Goal: Transaction & Acquisition: Purchase product/service

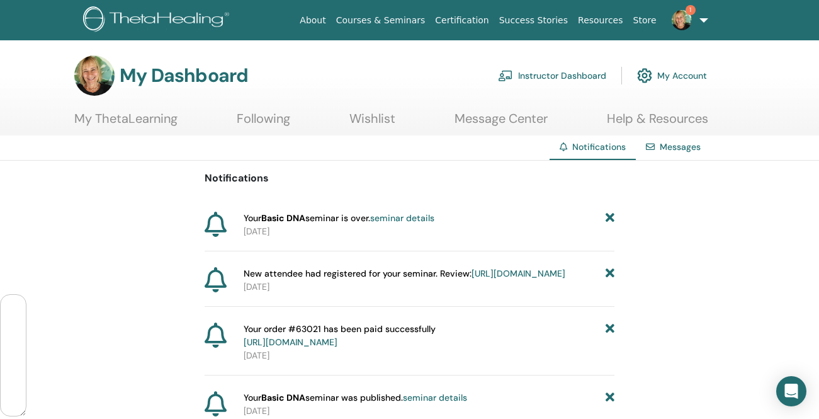
scroll to position [1547, 0]
click at [411, 220] on link "seminar details" at bounding box center [402, 217] width 64 height 11
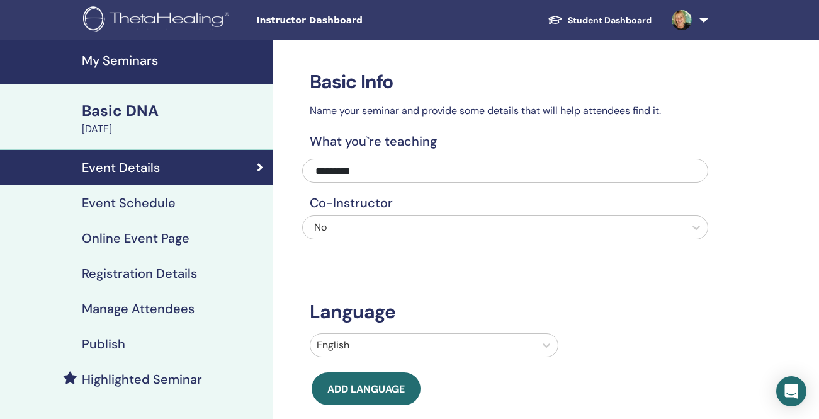
click at [149, 125] on div "October 11, 2025" at bounding box center [174, 129] width 184 height 15
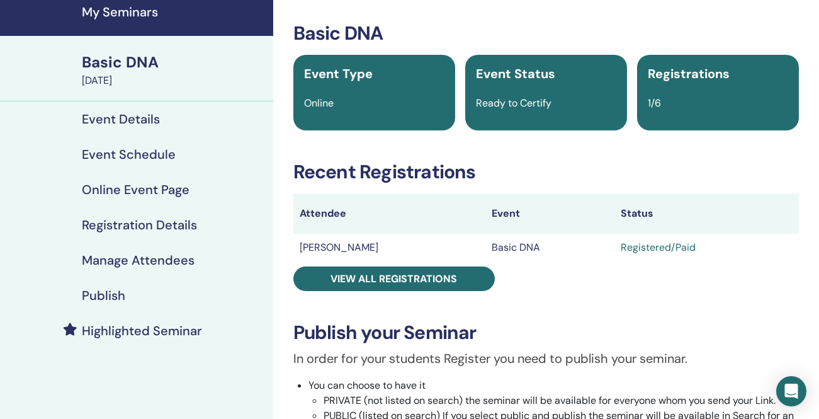
scroll to position [57, 0]
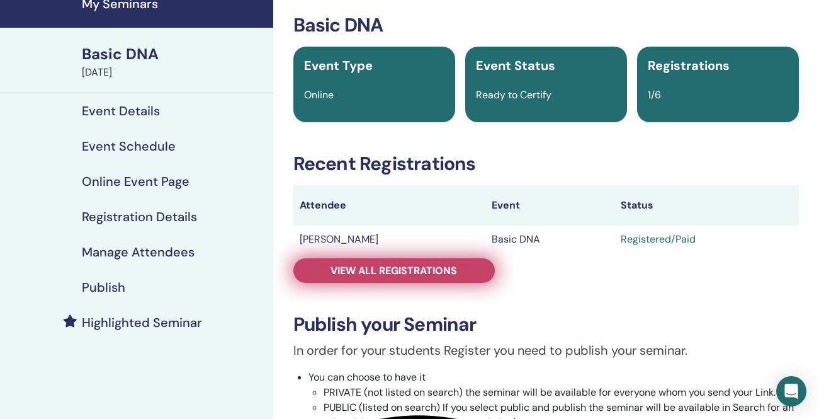
click at [395, 272] on span "View all registrations" at bounding box center [394, 270] width 127 height 13
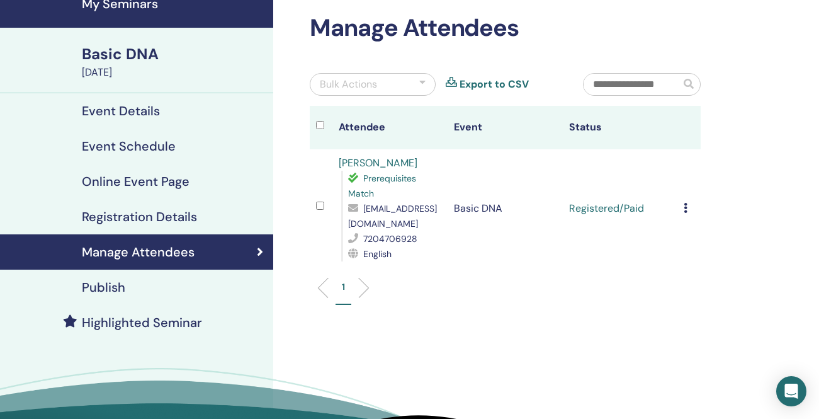
click at [686, 208] on icon at bounding box center [686, 208] width 4 height 10
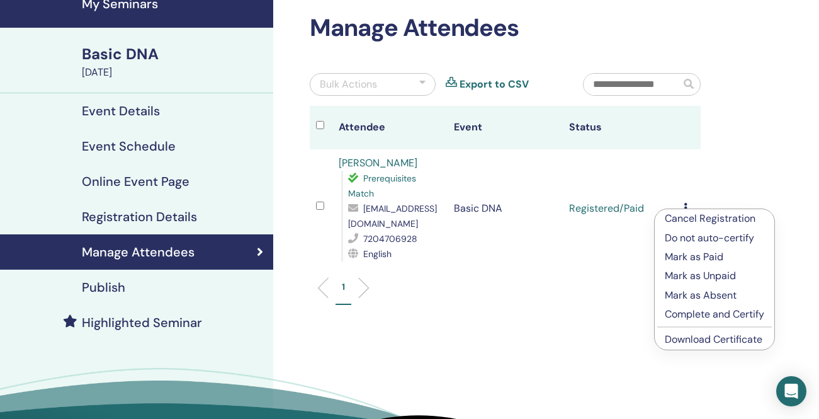
click at [688, 314] on p "Complete and Certify" at bounding box center [714, 314] width 99 height 15
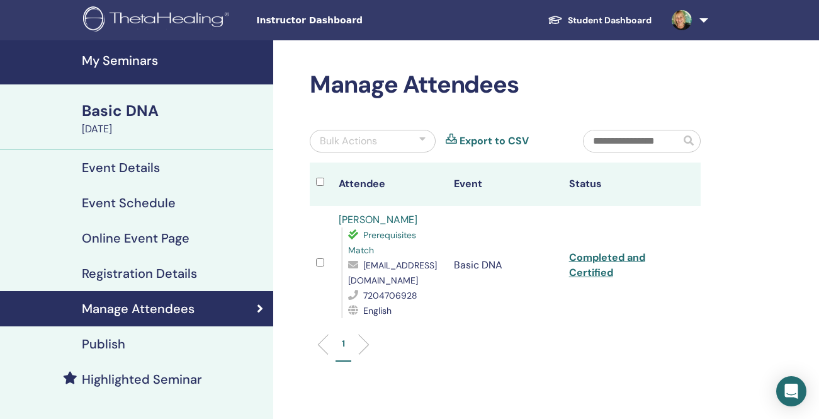
click at [129, 166] on h4 "Event Details" at bounding box center [121, 167] width 78 height 15
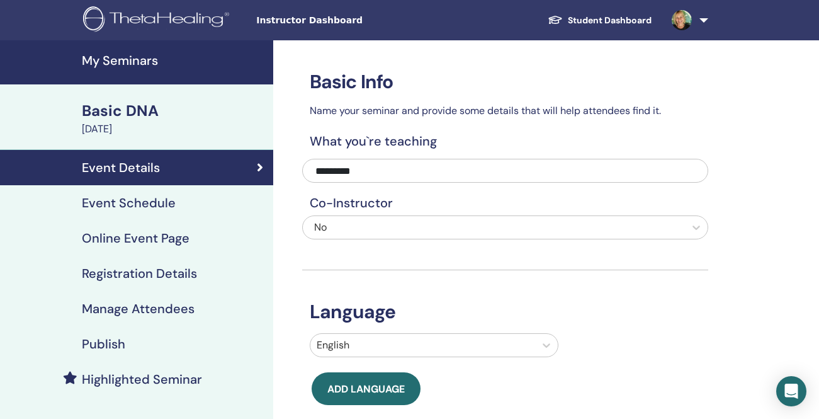
click at [640, 16] on link "Student Dashboard" at bounding box center [600, 20] width 124 height 23
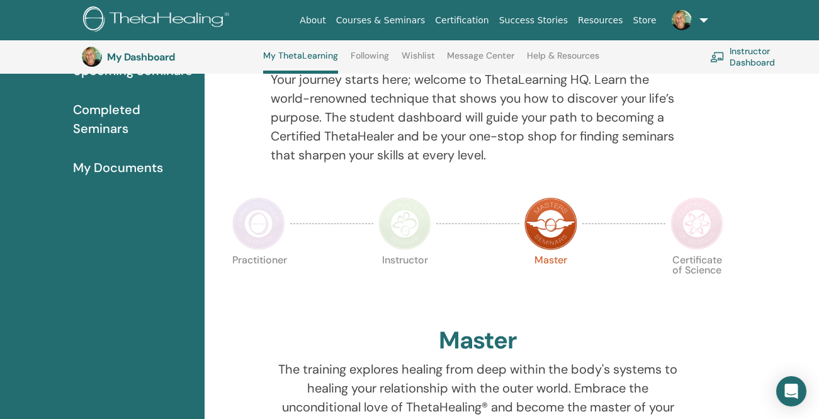
scroll to position [153, 0]
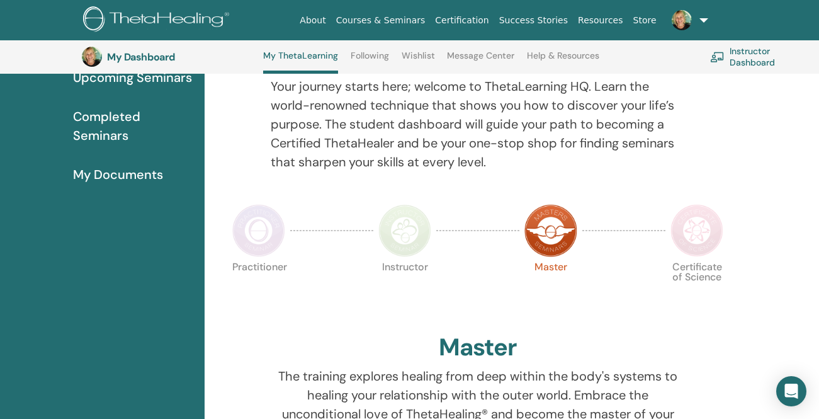
click at [115, 123] on span "Completed Seminars" at bounding box center [134, 126] width 122 height 38
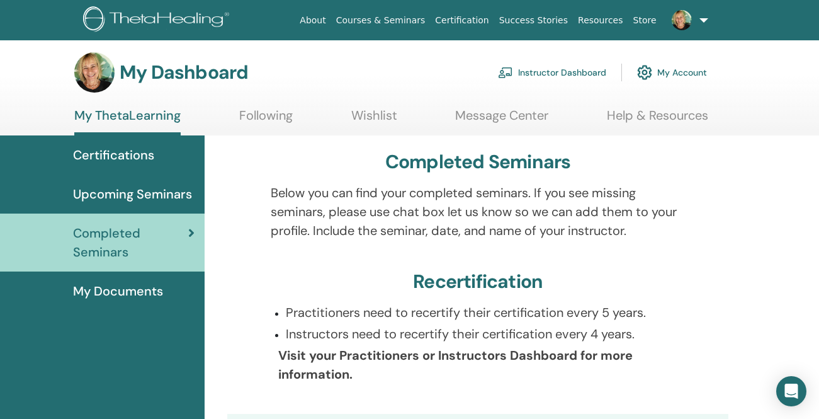
scroll to position [3, 0]
click at [145, 293] on span "My Documents" at bounding box center [118, 291] width 90 height 19
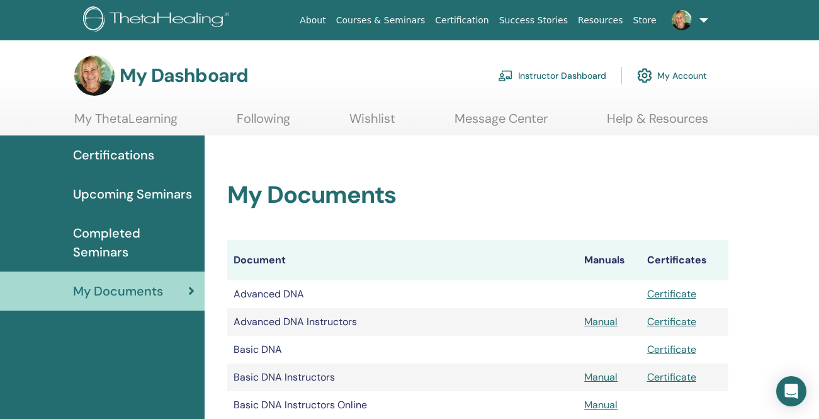
click at [134, 156] on span "Certifications" at bounding box center [113, 154] width 81 height 19
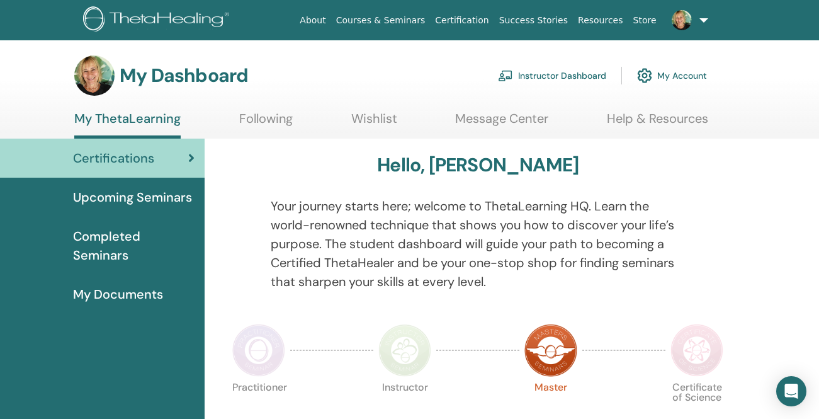
click at [127, 192] on span "Upcoming Seminars" at bounding box center [132, 197] width 119 height 19
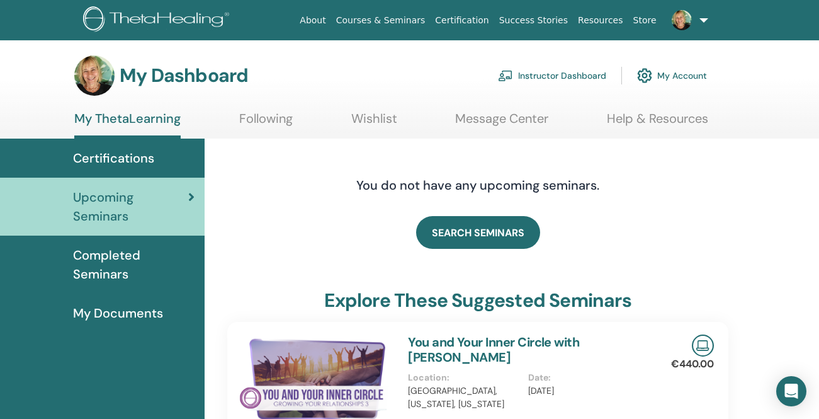
scroll to position [1547, 0]
click at [118, 261] on span "Completed Seminars" at bounding box center [134, 265] width 122 height 38
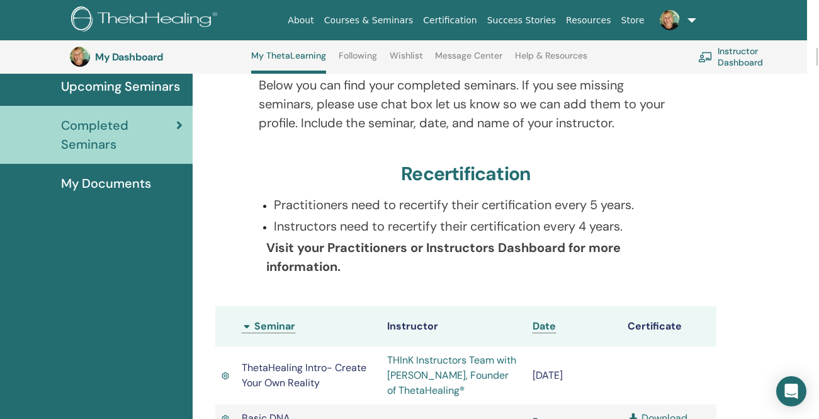
scroll to position [141, 12]
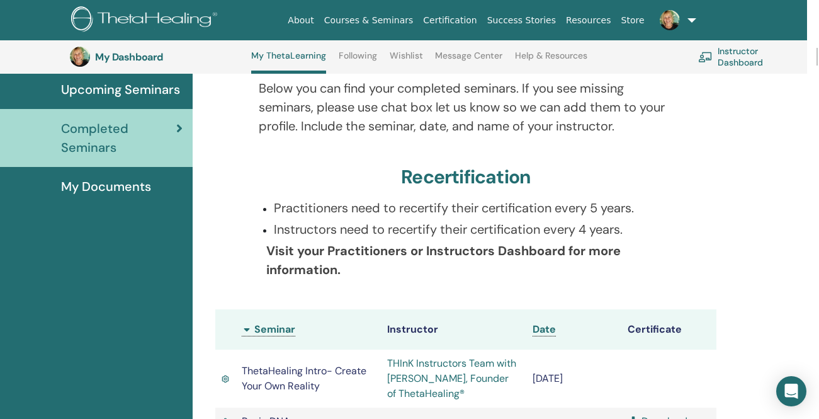
click at [132, 186] on span "My Documents" at bounding box center [106, 186] width 90 height 19
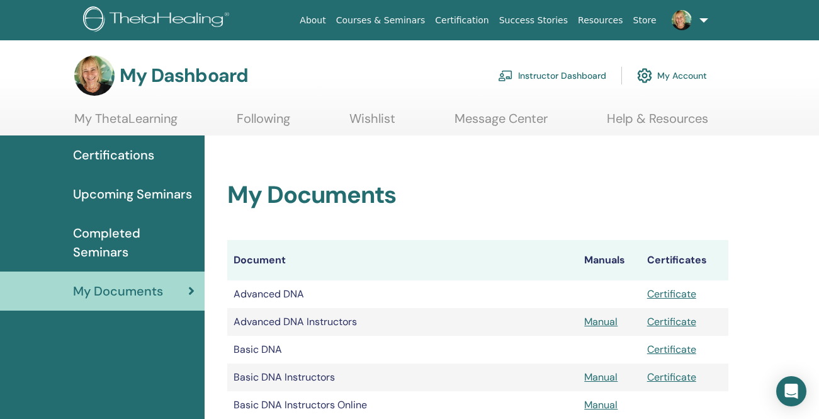
scroll to position [1547, 0]
click at [127, 117] on link "My ThetaLearning" at bounding box center [125, 123] width 103 height 25
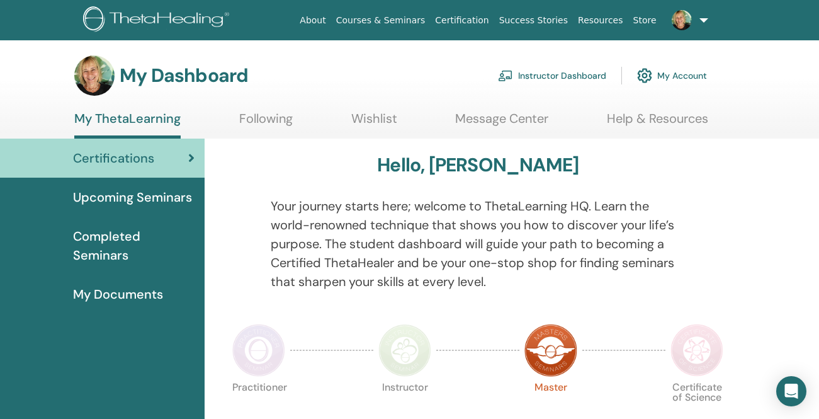
click at [556, 76] on link "Instructor Dashboard" at bounding box center [552, 76] width 108 height 28
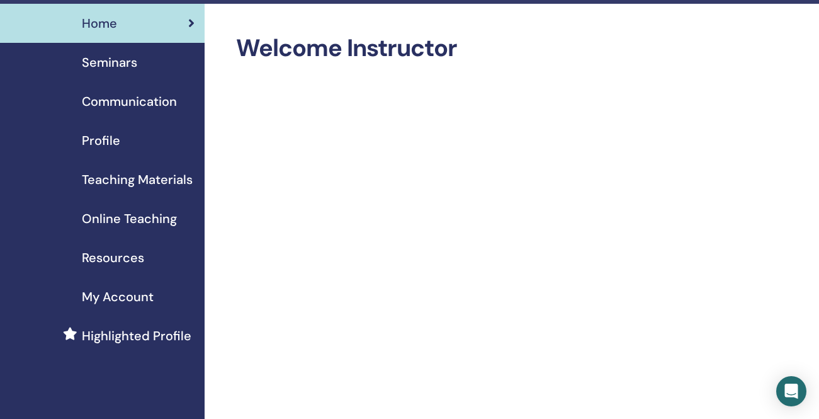
scroll to position [36, 0]
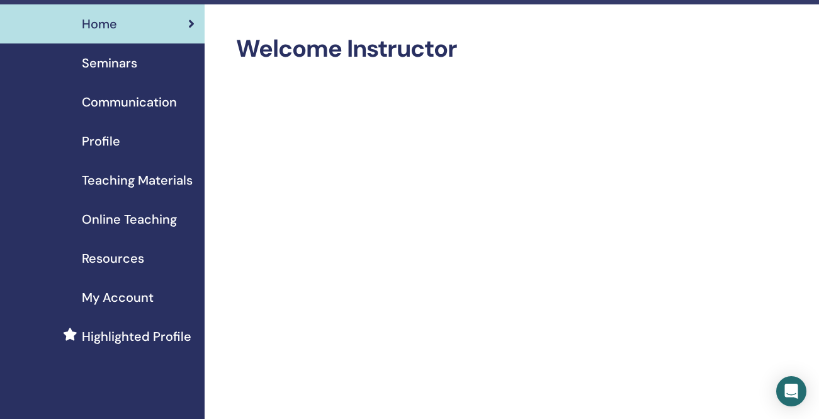
click at [113, 217] on span "Online Teaching" at bounding box center [129, 219] width 95 height 19
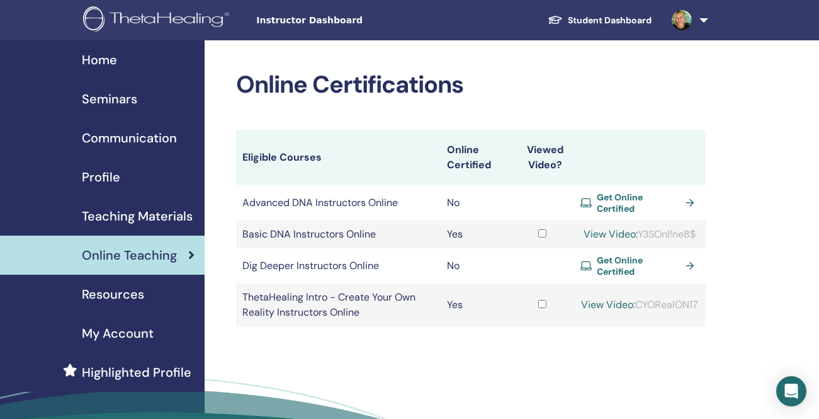
scroll to position [1547, 0]
click at [614, 196] on span "Get Online Certified" at bounding box center [639, 202] width 84 height 23
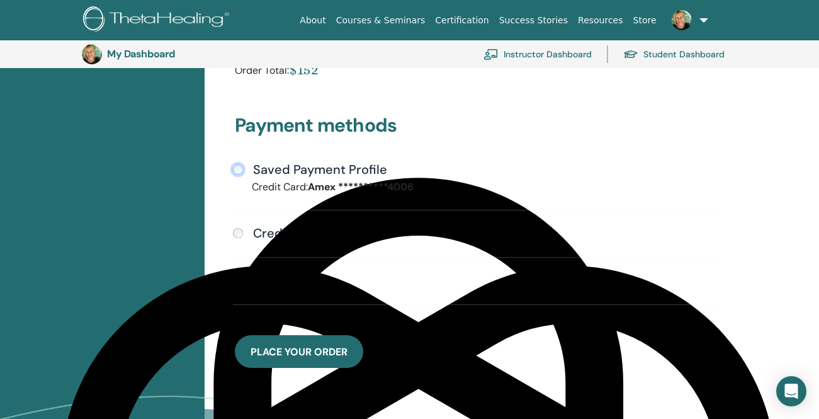
scroll to position [340, 0]
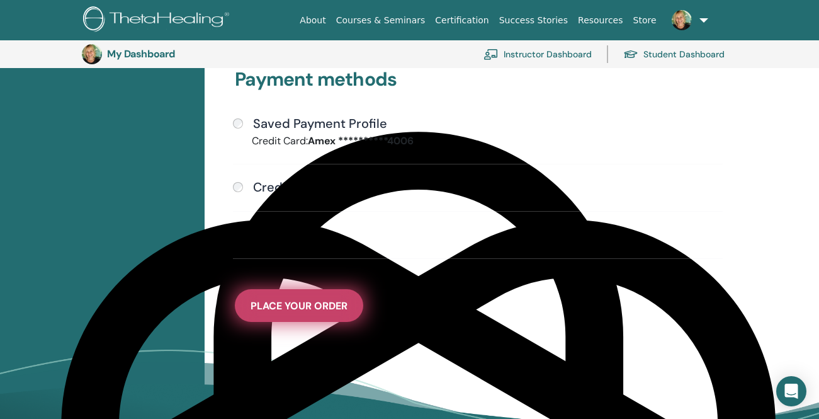
click at [294, 308] on span "Place Your Order" at bounding box center [299, 305] width 97 height 13
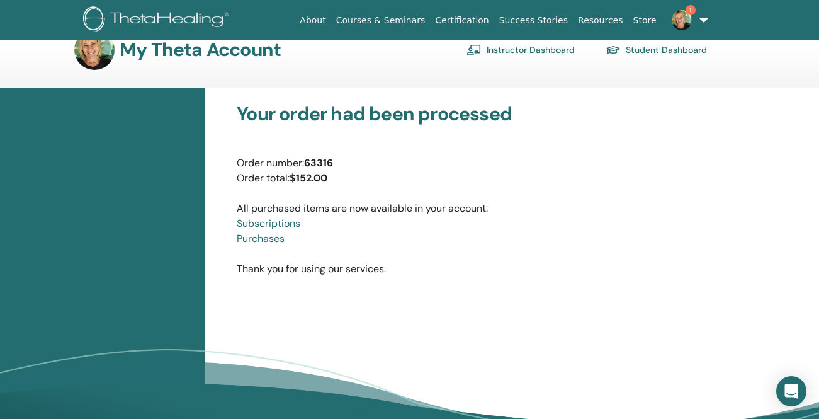
scroll to position [26, 0]
click at [275, 238] on link "Purchases" at bounding box center [261, 237] width 48 height 13
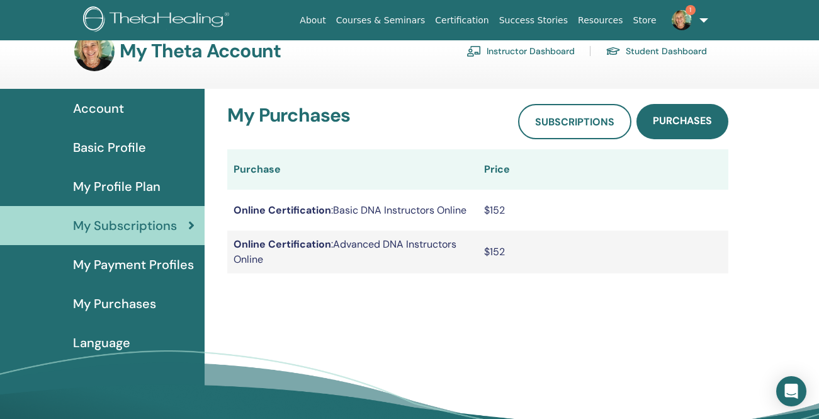
scroll to position [31, 0]
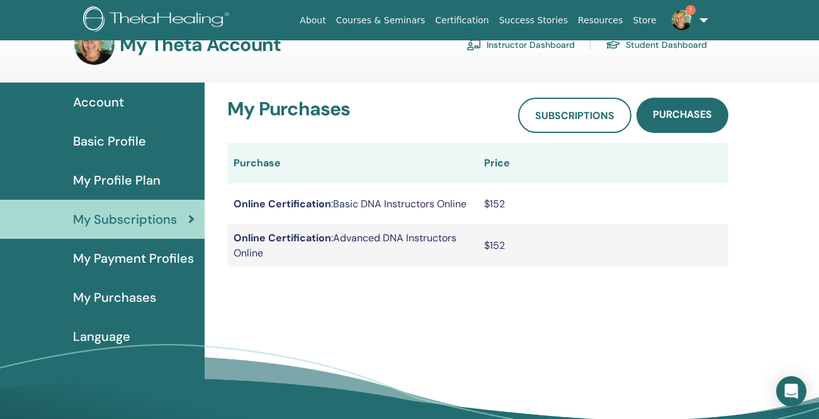
click at [139, 298] on span "My Purchases" at bounding box center [114, 297] width 83 height 19
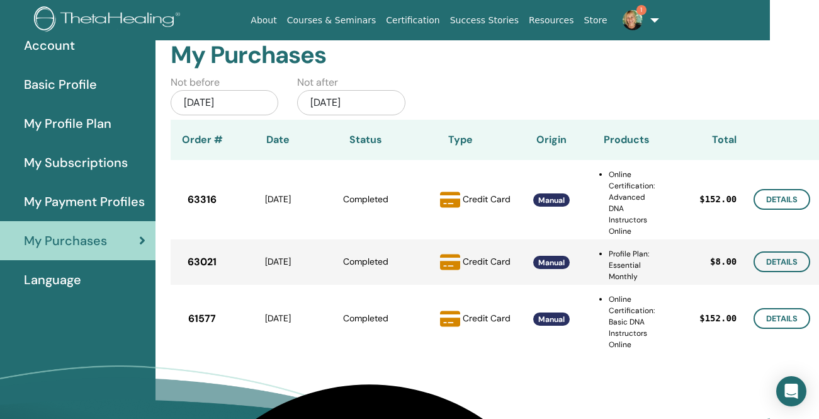
scroll to position [88, 57]
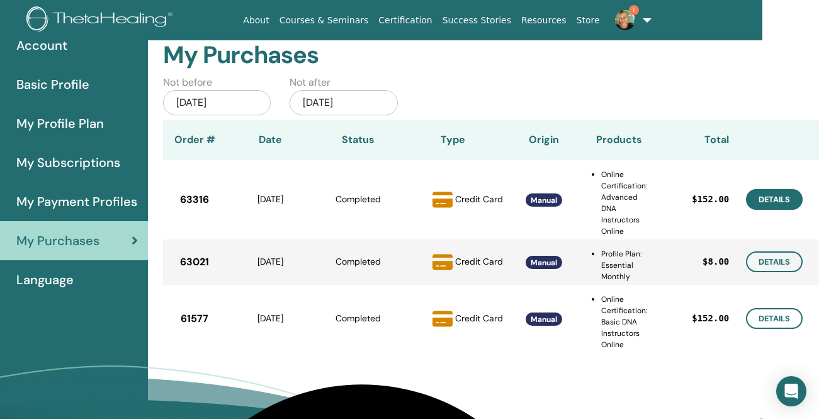
click at [770, 197] on link "Details" at bounding box center [774, 199] width 57 height 21
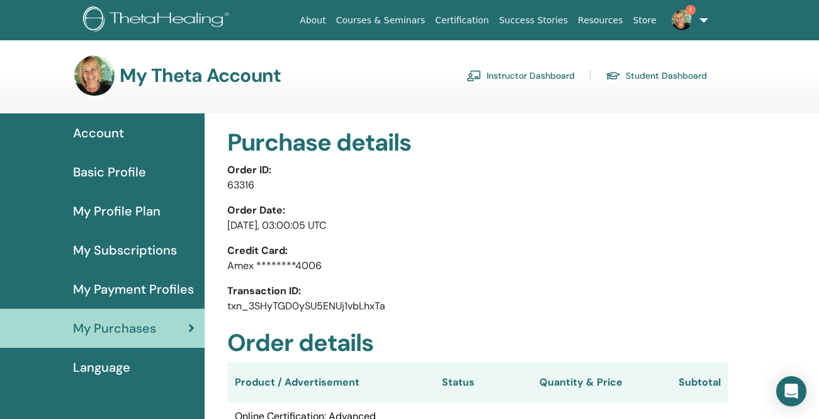
click at [109, 136] on span "Account" at bounding box center [98, 132] width 51 height 19
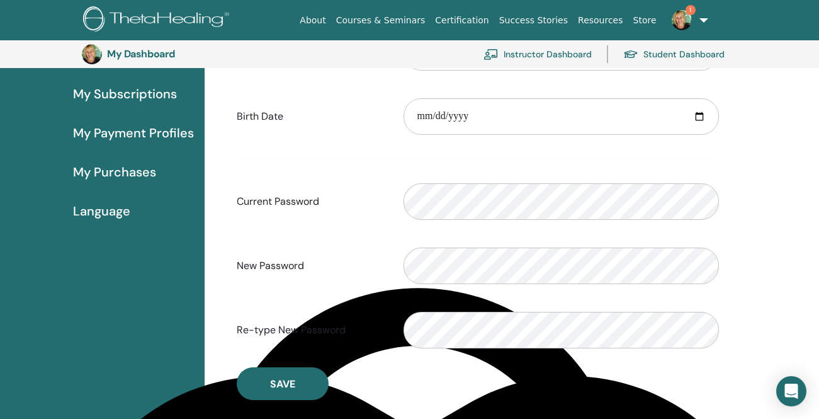
scroll to position [179, 0]
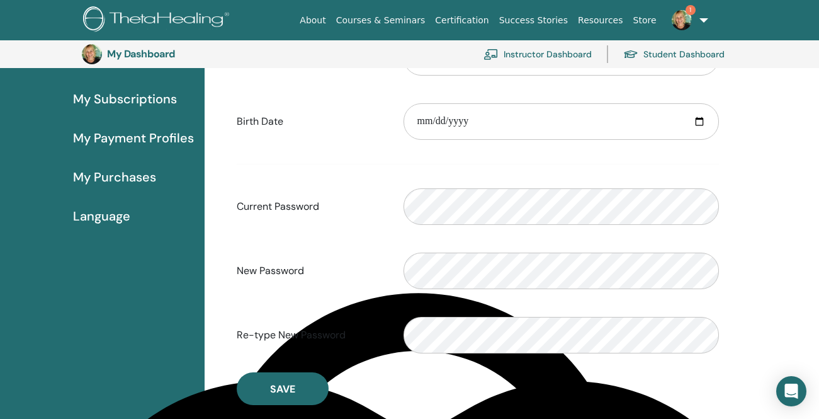
click at [111, 178] on span "My Purchases" at bounding box center [114, 176] width 83 height 19
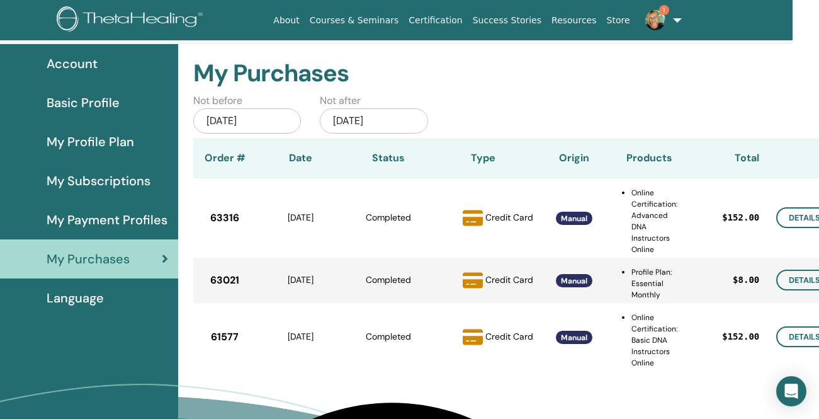
scroll to position [69, 57]
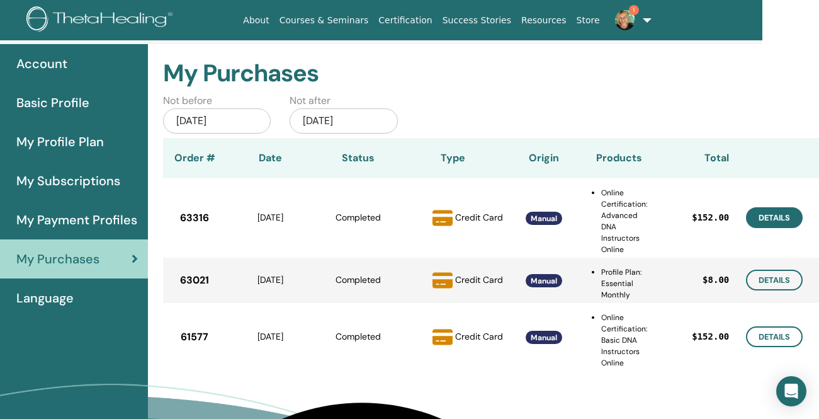
click at [761, 217] on link "Details" at bounding box center [774, 217] width 57 height 21
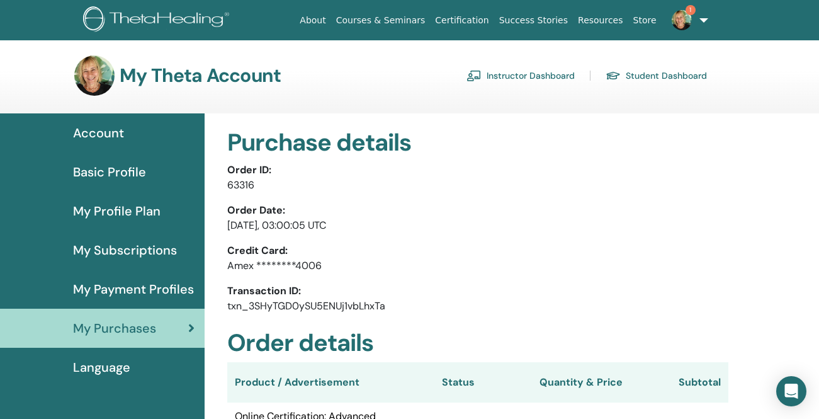
scroll to position [1547, 0]
click at [548, 76] on link "Instructor Dashboard" at bounding box center [521, 75] width 108 height 20
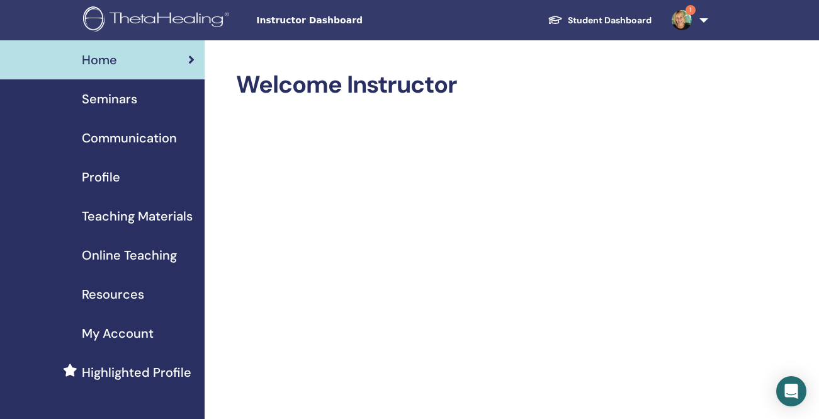
scroll to position [1547, 0]
click at [685, 17] on img at bounding box center [682, 20] width 20 height 20
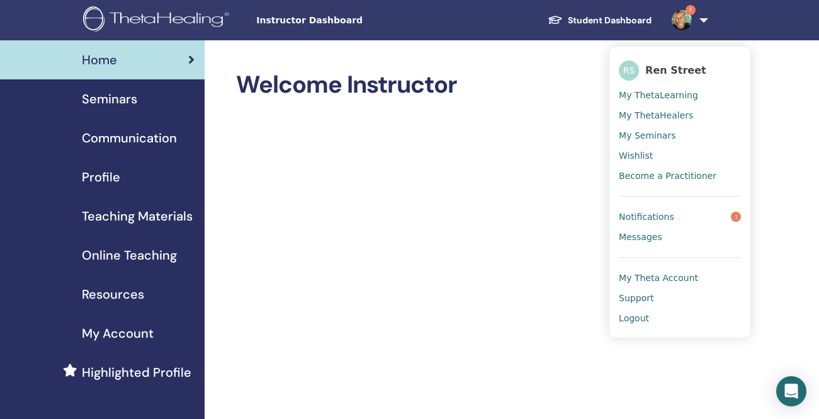
click at [662, 218] on span "Notifications" at bounding box center [646, 216] width 55 height 11
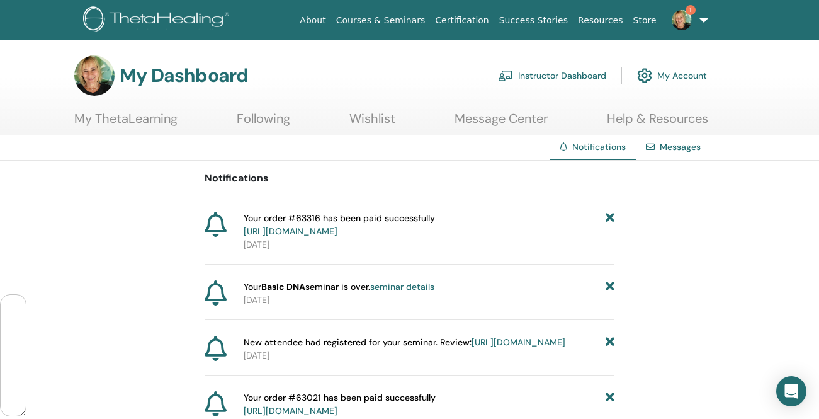
scroll to position [1547, 0]
click at [337, 231] on link "[URL][DOMAIN_NAME]" at bounding box center [291, 230] width 94 height 11
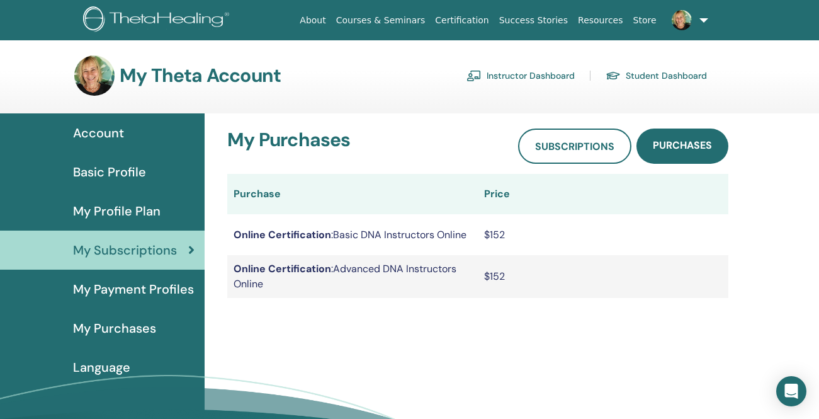
scroll to position [1547, 0]
